Goal: Navigation & Orientation: Find specific page/section

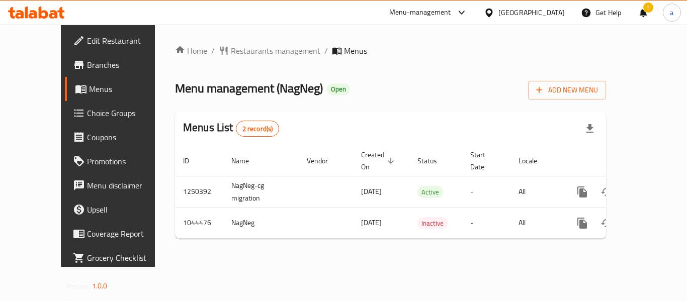
click at [239, 47] on span "Restaurants management" at bounding box center [276, 51] width 90 height 12
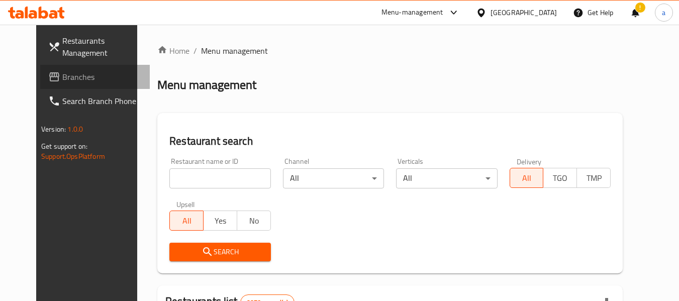
click at [62, 73] on span "Branches" at bounding box center [101, 77] width 79 height 12
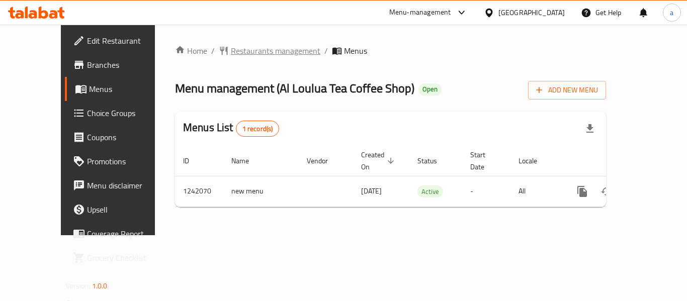
click at [242, 51] on span "Restaurants management" at bounding box center [276, 51] width 90 height 12
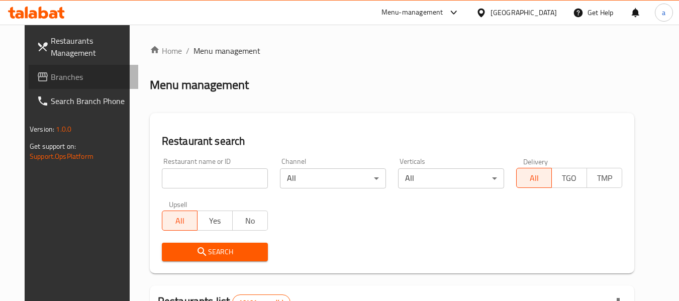
click at [37, 72] on span at bounding box center [44, 77] width 14 height 12
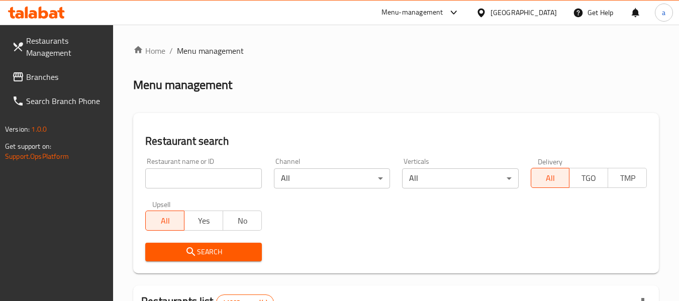
drag, startPoint x: 0, startPoint y: 0, endPoint x: 56, endPoint y: 79, distance: 97.4
click at [56, 79] on span "Branches" at bounding box center [65, 77] width 79 height 12
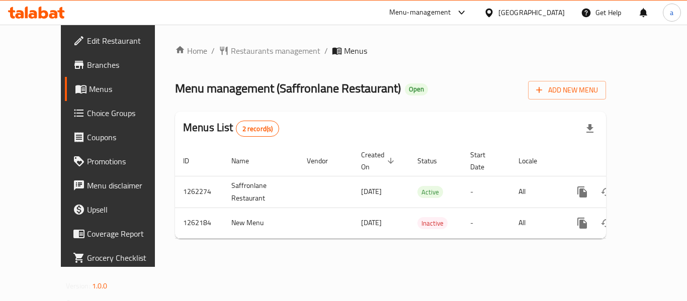
click at [224, 61] on div "Home / Restaurants management / Menus Menu management ( Saffronlane Restaurant …" at bounding box center [390, 146] width 431 height 202
click at [231, 52] on span "Restaurants management" at bounding box center [276, 51] width 90 height 12
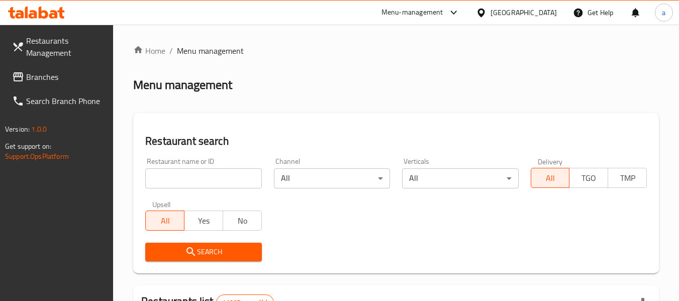
click at [59, 73] on span "Branches" at bounding box center [65, 77] width 79 height 12
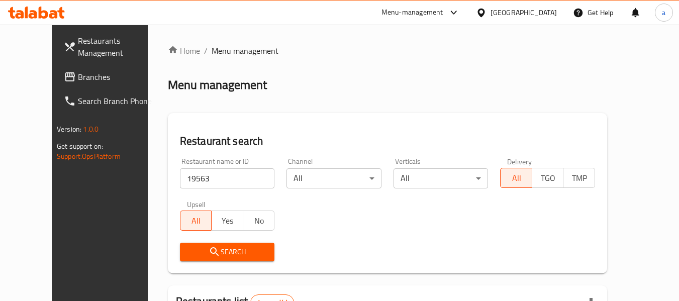
scroll to position [89, 0]
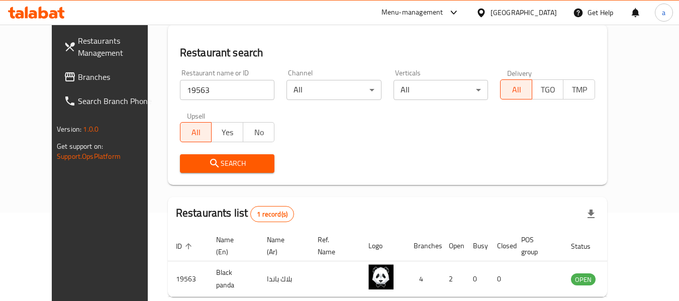
click at [78, 74] on span "Branches" at bounding box center [117, 77] width 79 height 12
